Goal: Information Seeking & Learning: Learn about a topic

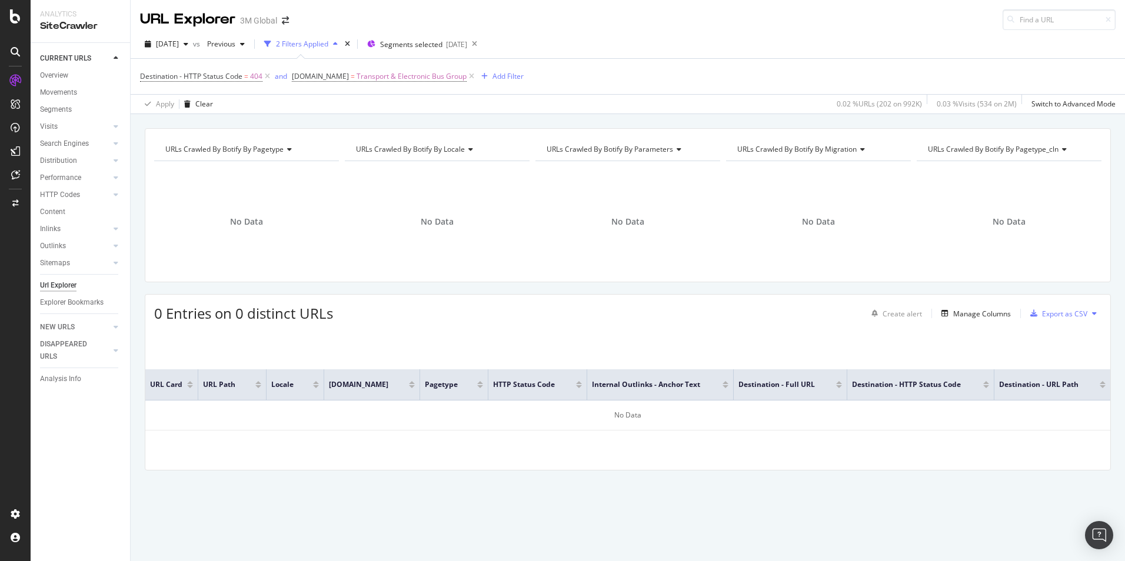
click at [79, 24] on div "SiteCrawler" at bounding box center [80, 26] width 81 height 14
drag, startPoint x: 79, startPoint y: 24, endPoint x: 50, endPoint y: 15, distance: 30.7
click at [50, 15] on div "Analytics" at bounding box center [80, 14] width 81 height 10
click at [10, 14] on icon at bounding box center [15, 16] width 11 height 14
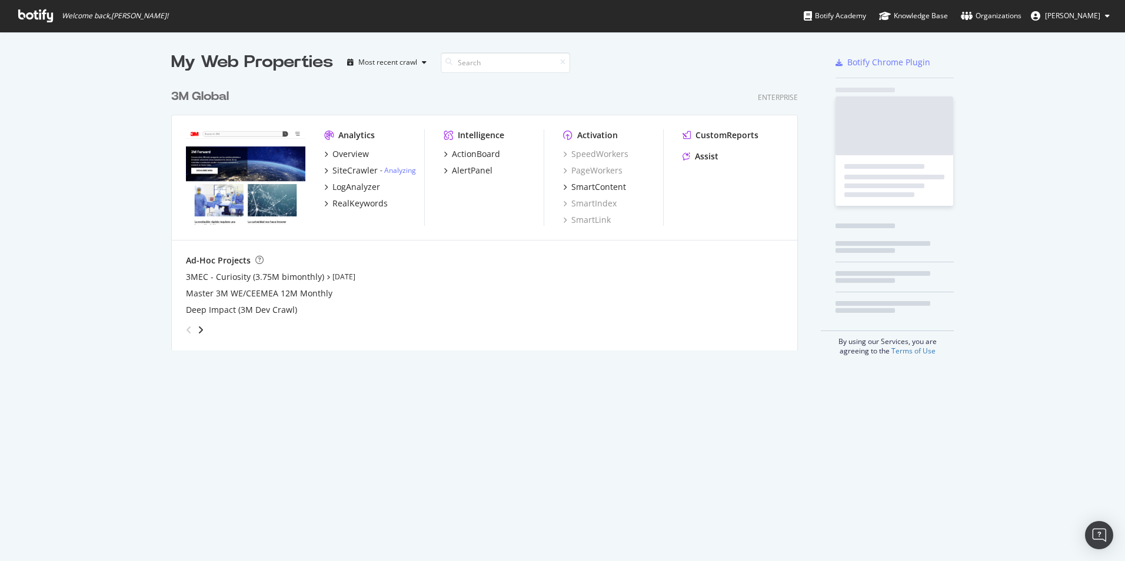
scroll to position [552, 1107]
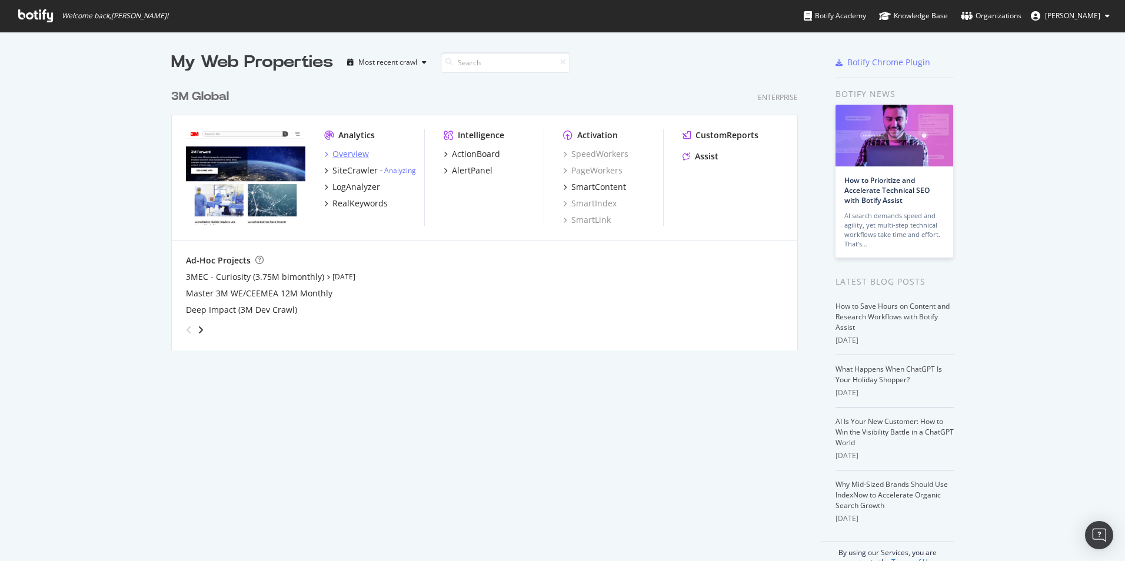
click at [350, 152] on div "Overview" at bounding box center [350, 154] width 36 height 12
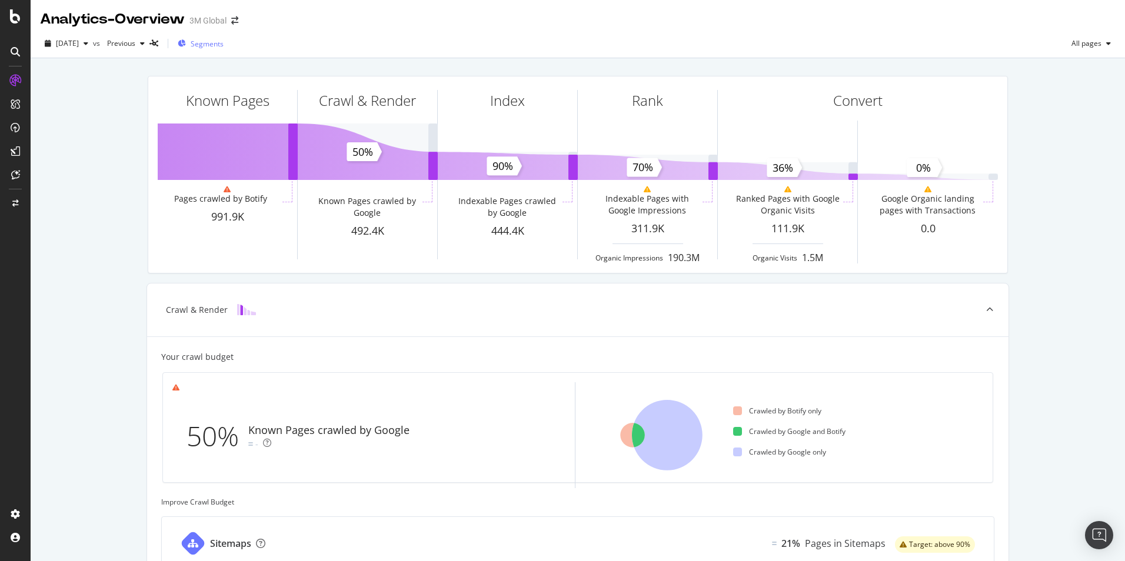
click at [222, 45] on span "Segments" at bounding box center [207, 44] width 33 height 10
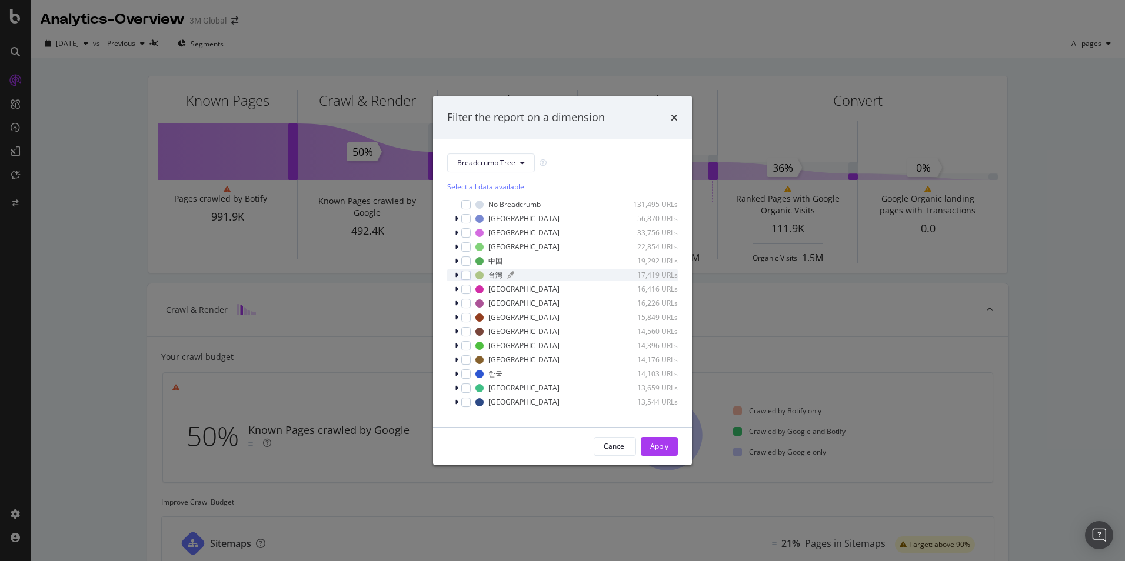
scroll to position [10, 0]
click at [483, 410] on span "Show 15 more" at bounding box center [479, 408] width 44 height 10
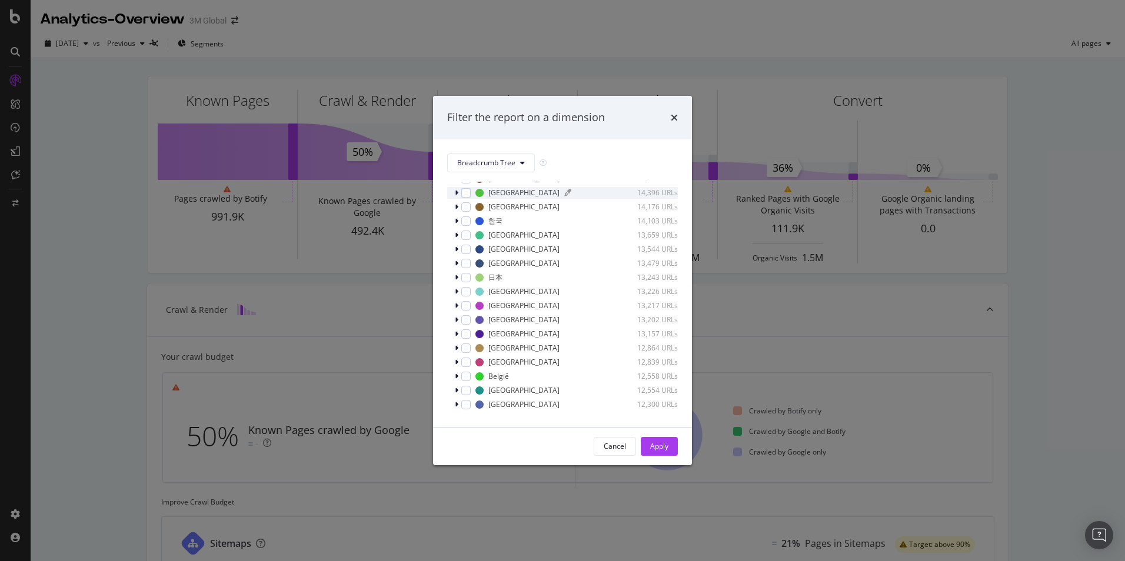
scroll to position [222, 0]
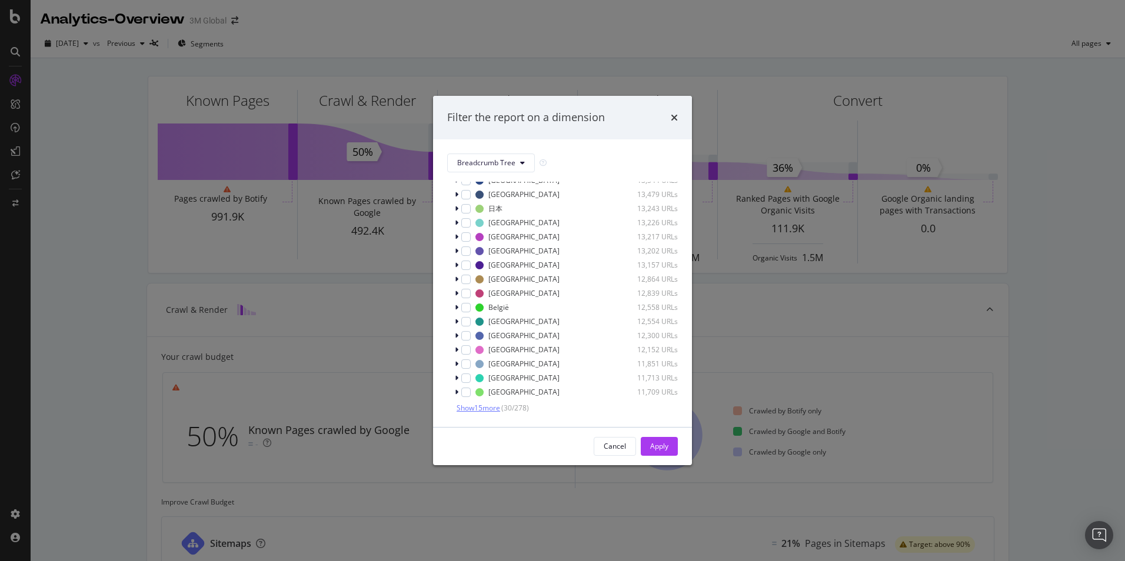
click at [484, 408] on span "Show 15 more" at bounding box center [479, 408] width 44 height 10
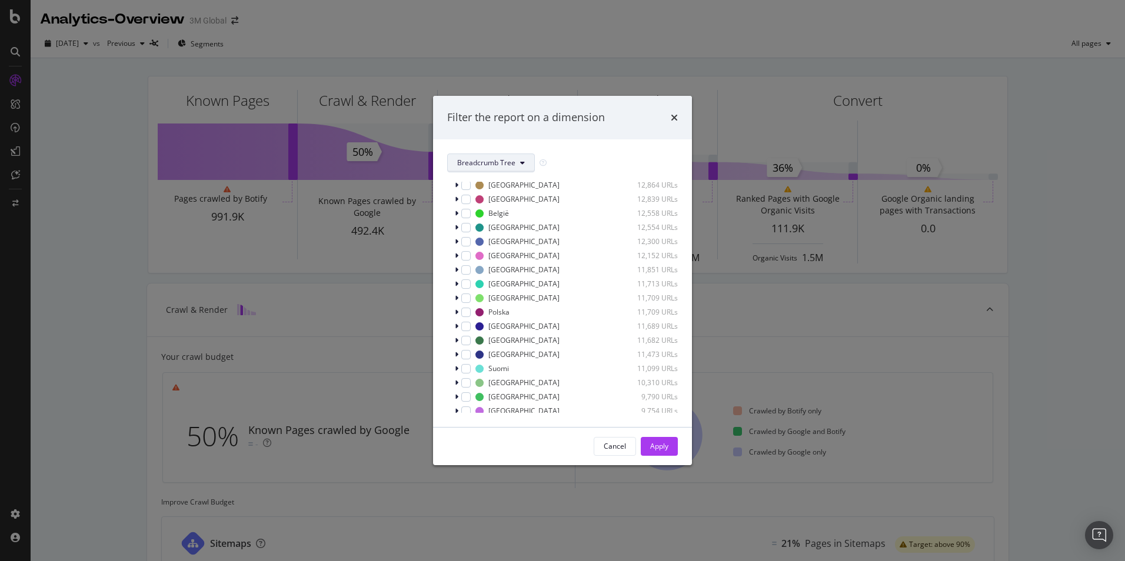
click at [507, 162] on span "Breadcrumb Tree" at bounding box center [486, 163] width 58 height 10
click at [594, 151] on div "Breadcrumb Tree Select all data available No Breadcrumb 131,495 URLs [GEOGRAPHI…" at bounding box center [562, 283] width 259 height 288
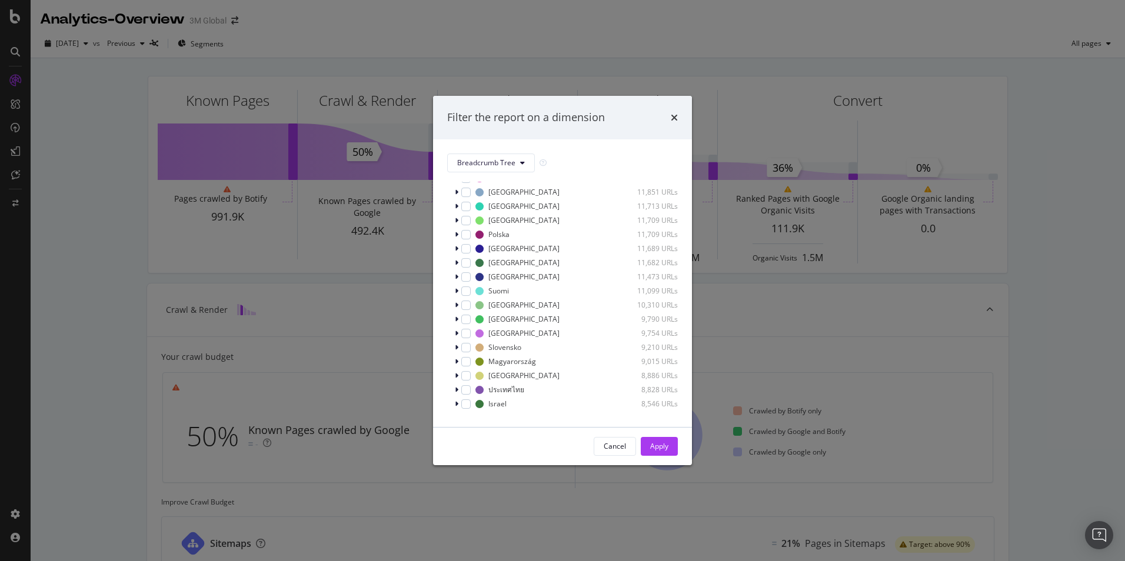
scroll to position [412, 0]
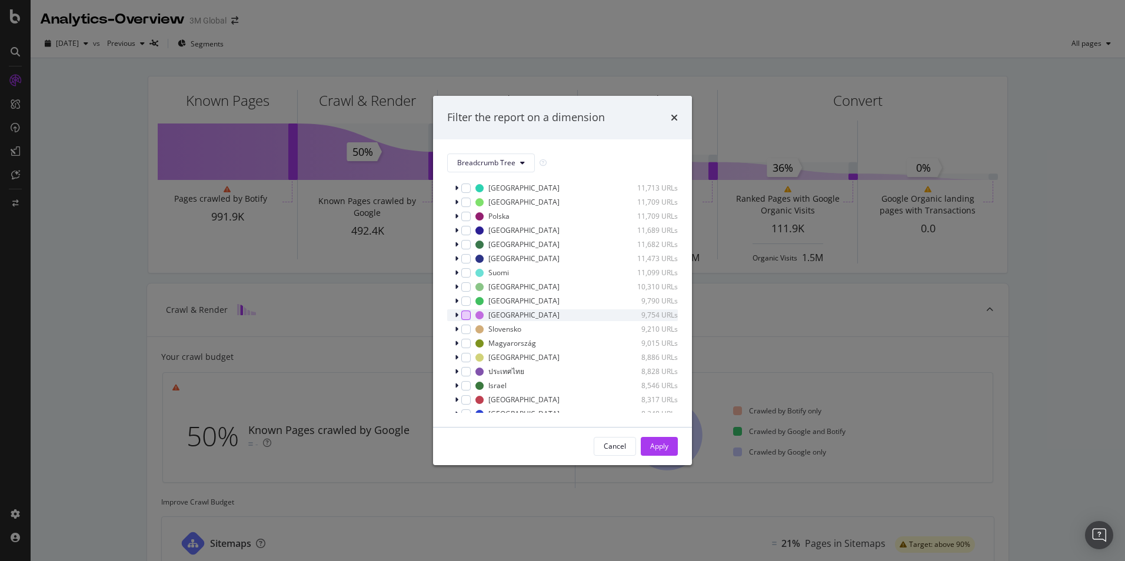
drag, startPoint x: 462, startPoint y: 315, endPoint x: 462, endPoint y: 299, distance: 16.5
click at [462, 314] on div "modal" at bounding box center [465, 315] width 9 height 9
click at [466, 288] on div "modal" at bounding box center [465, 286] width 9 height 9
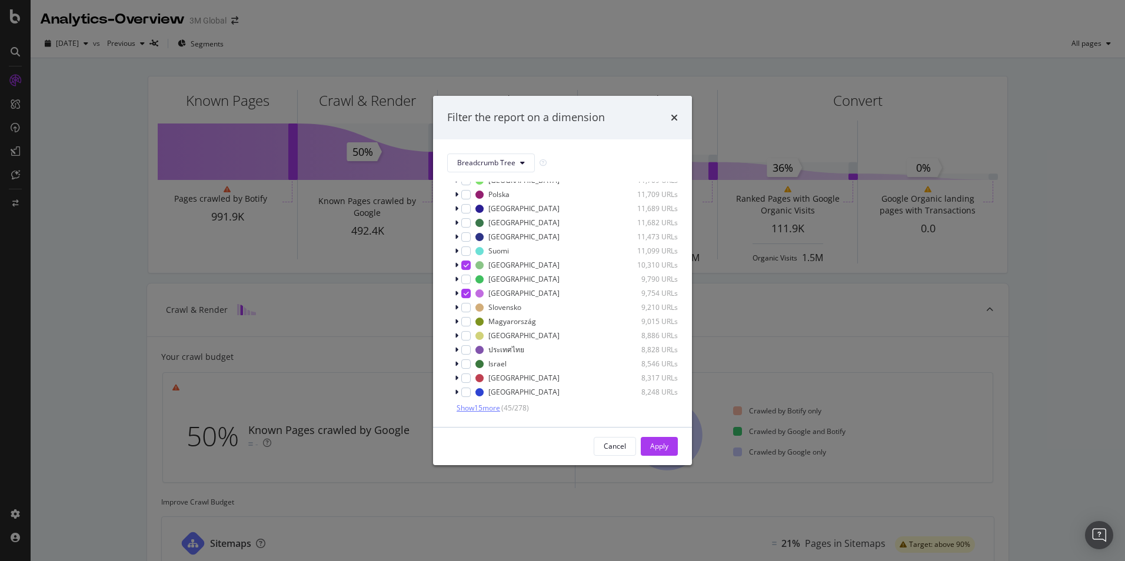
click at [491, 409] on span "Show 15 more" at bounding box center [479, 408] width 44 height 10
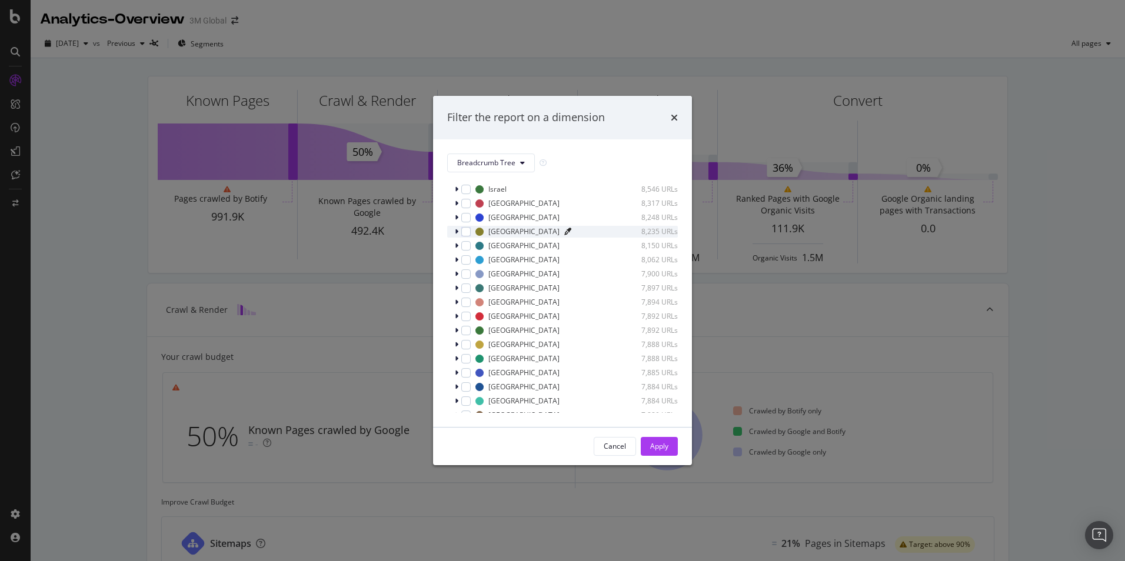
scroll to position [645, 0]
click at [466, 219] on div "modal" at bounding box center [465, 222] width 9 height 9
click at [487, 410] on span "Show 15 more" at bounding box center [479, 408] width 44 height 10
click at [468, 239] on div "modal" at bounding box center [465, 236] width 9 height 9
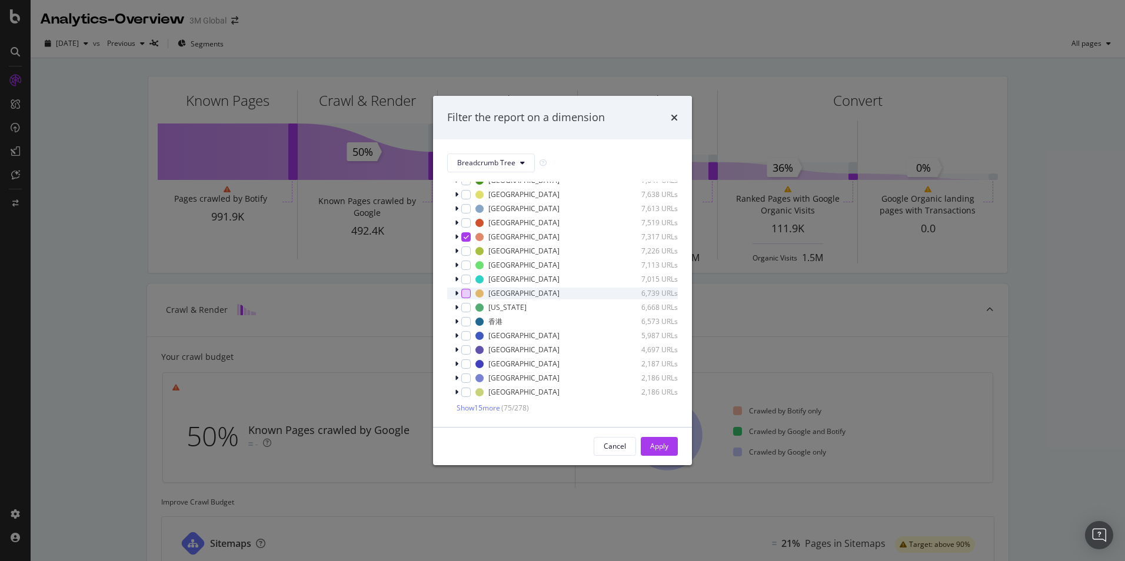
click at [465, 293] on div "modal" at bounding box center [465, 293] width 9 height 9
click at [481, 408] on span "Show 15 more" at bounding box center [479, 408] width 44 height 10
click at [658, 447] on div "Apply" at bounding box center [659, 446] width 18 height 10
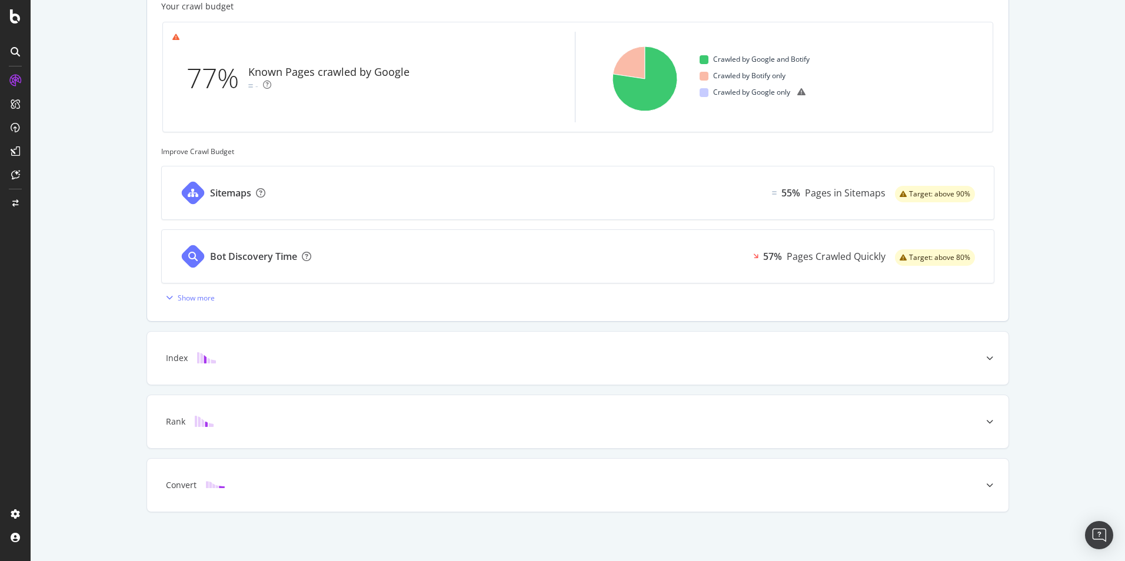
scroll to position [352, 0]
click at [244, 354] on div "Index" at bounding box center [559, 357] width 815 height 12
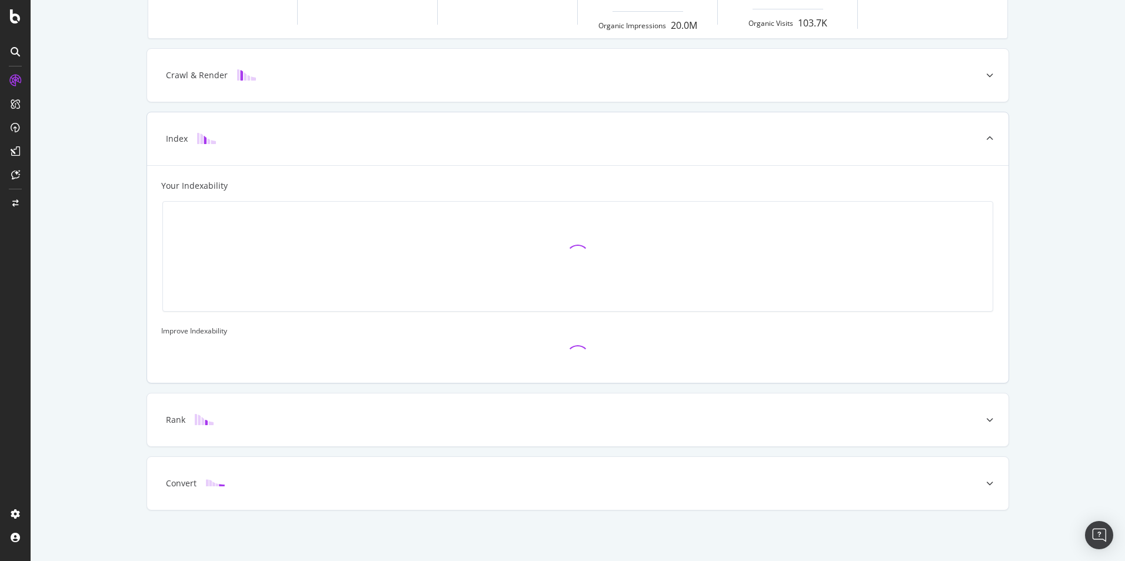
scroll to position [235, 0]
click at [231, 141] on div "Index" at bounding box center [559, 139] width 815 height 12
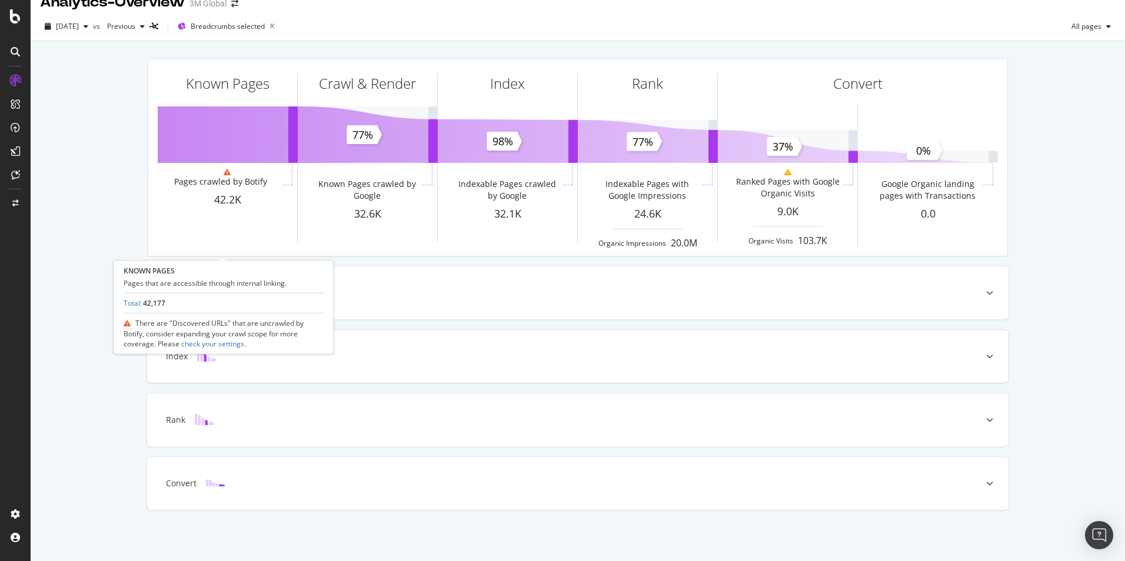
scroll to position [17, 0]
click at [884, 287] on div "Crawl & Render" at bounding box center [577, 293] width 861 height 53
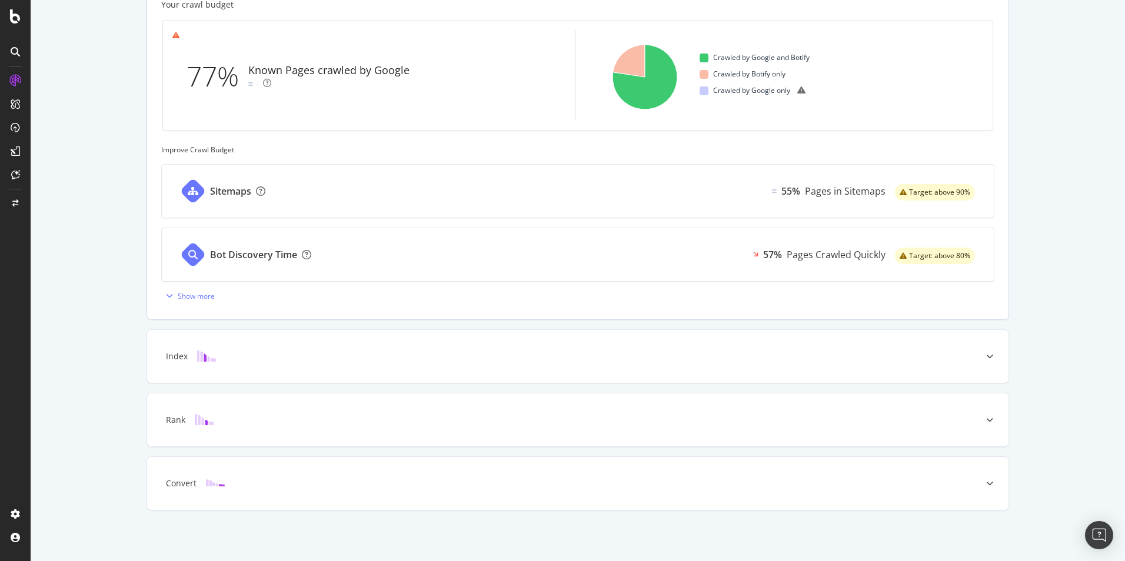
scroll to position [117, 0]
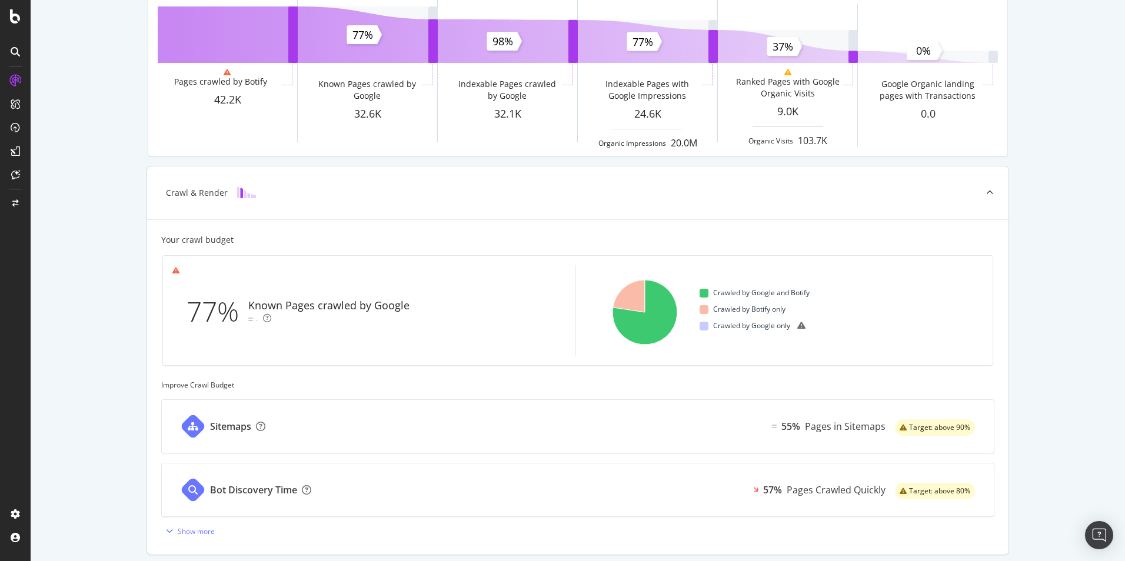
click at [973, 188] on div at bounding box center [990, 193] width 38 height 53
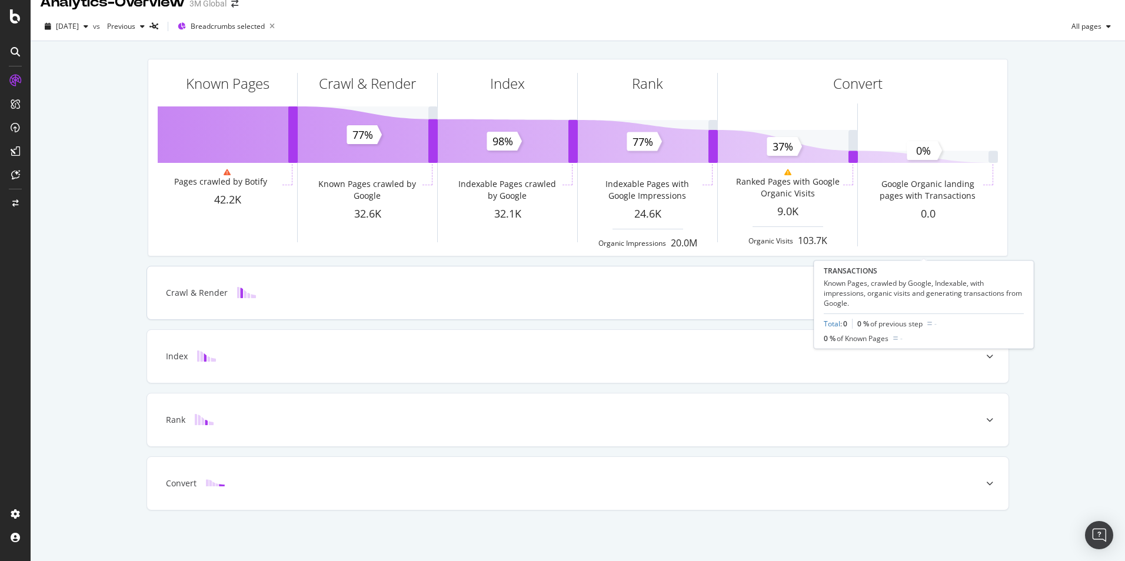
scroll to position [17, 0]
click at [978, 292] on div at bounding box center [990, 293] width 38 height 53
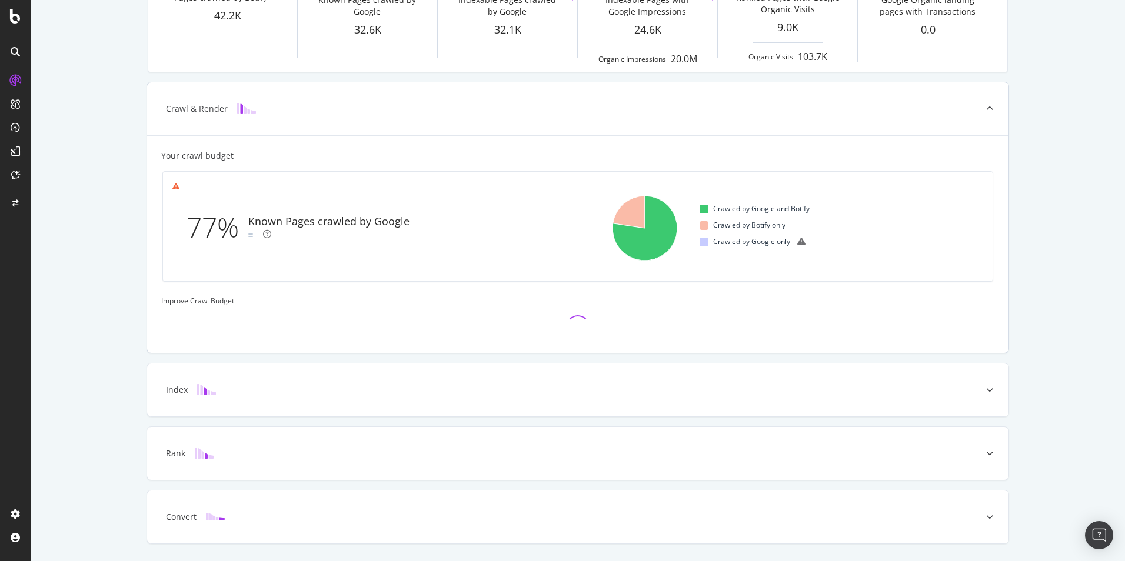
scroll to position [235, 0]
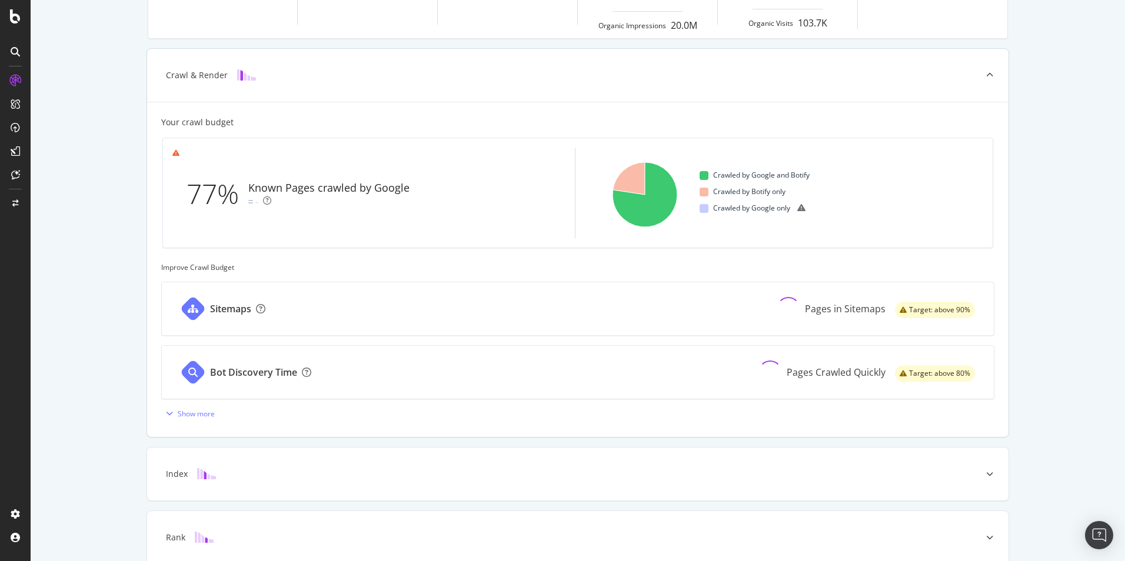
click at [988, 352] on div "Bot Discovery Time Pages Crawled Quickly Target: above 80%" at bounding box center [578, 372] width 832 height 53
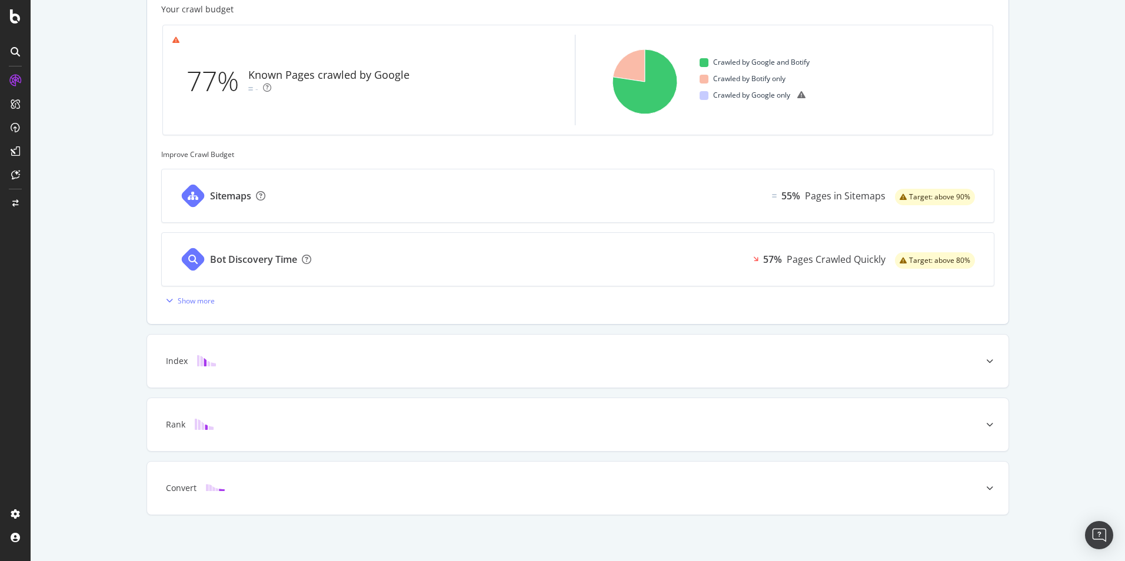
scroll to position [352, 0]
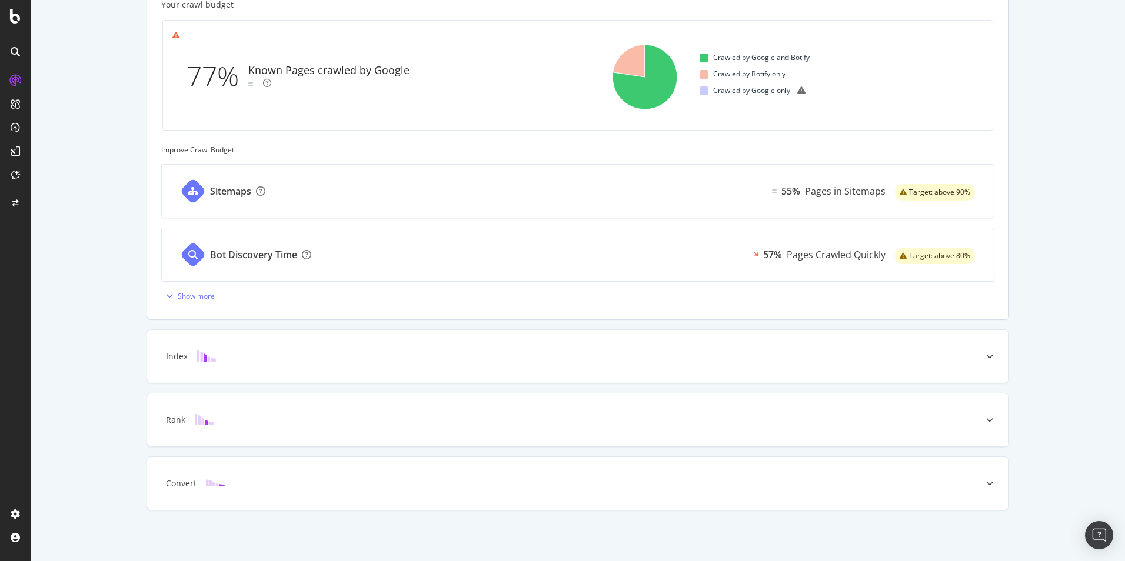
click at [303, 197] on div "Sitemaps 55% Pages in Sitemaps Target: above 90%" at bounding box center [578, 191] width 832 height 53
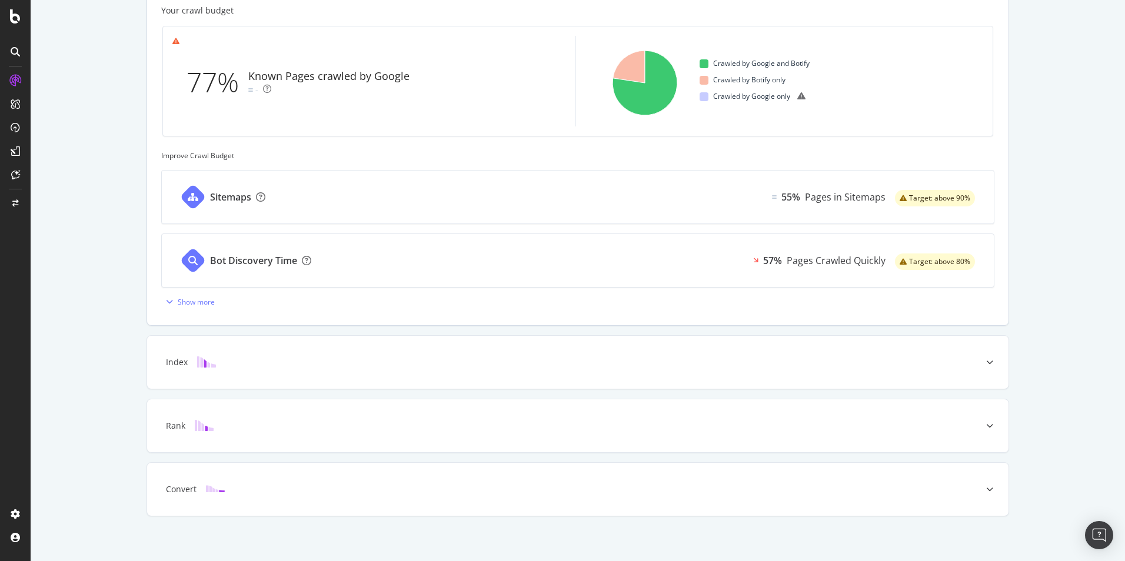
scroll to position [352, 0]
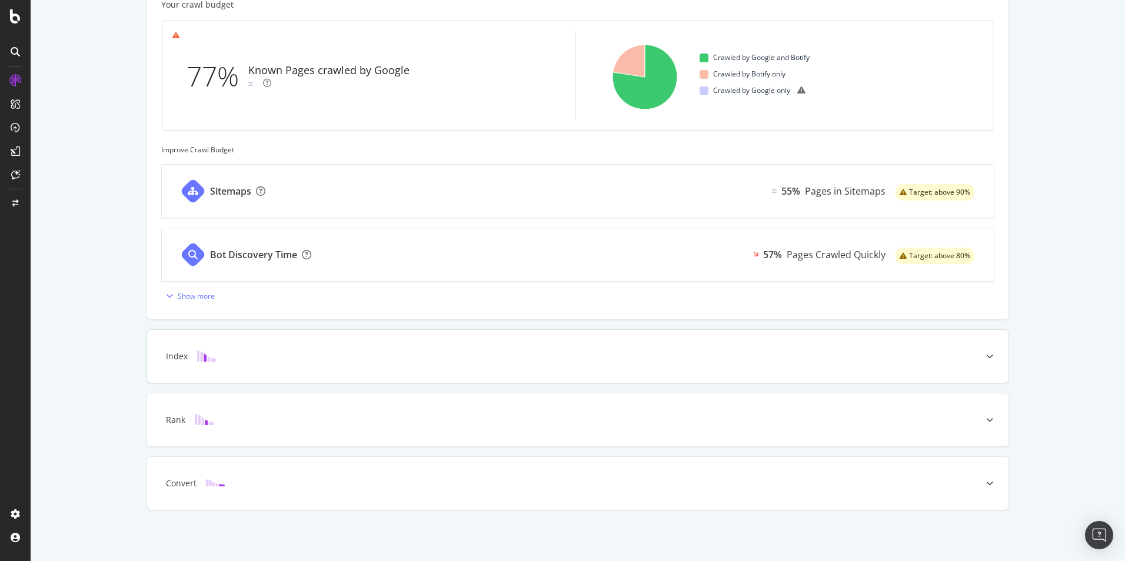
click at [388, 358] on div "Index" at bounding box center [559, 357] width 815 height 12
